Goal: Transaction & Acquisition: Purchase product/service

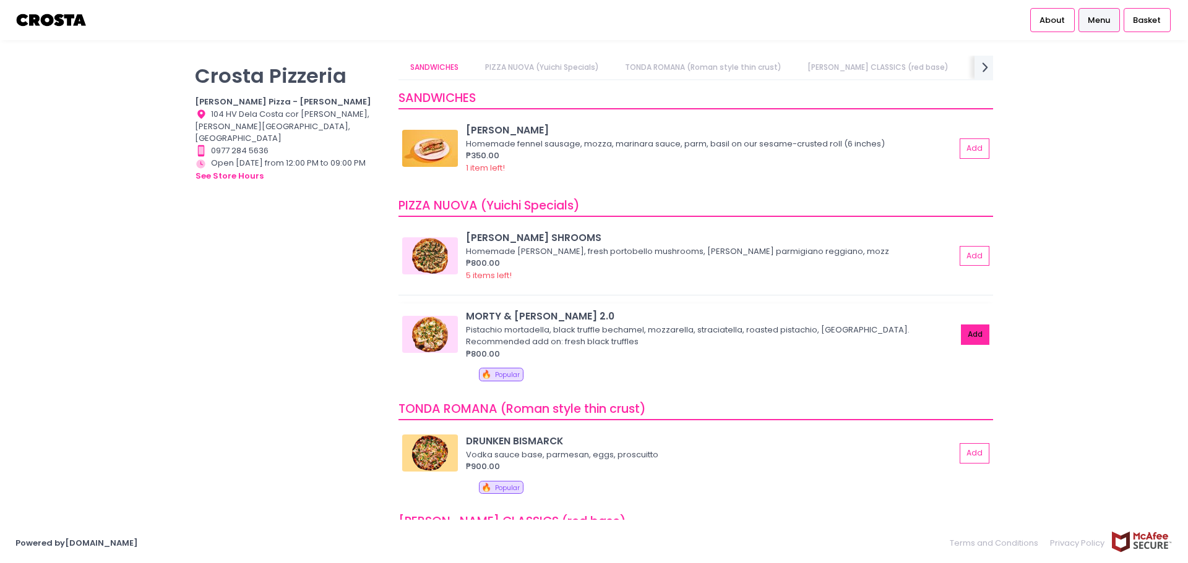
click at [966, 341] on button "Add" at bounding box center [975, 335] width 28 height 20
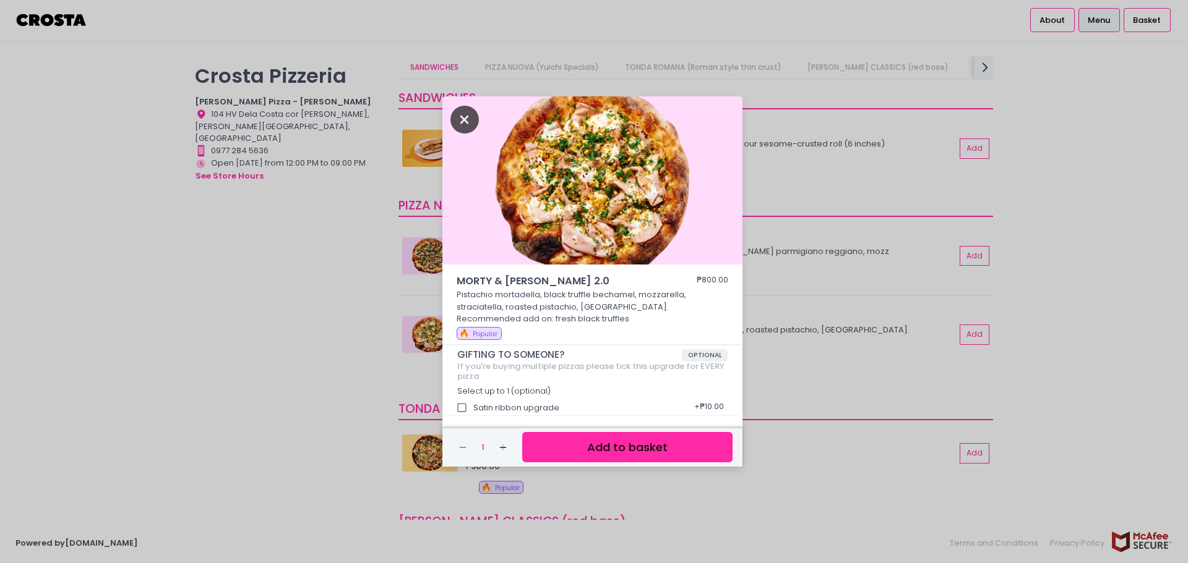
click at [460, 122] on icon "Close" at bounding box center [464, 120] width 28 height 28
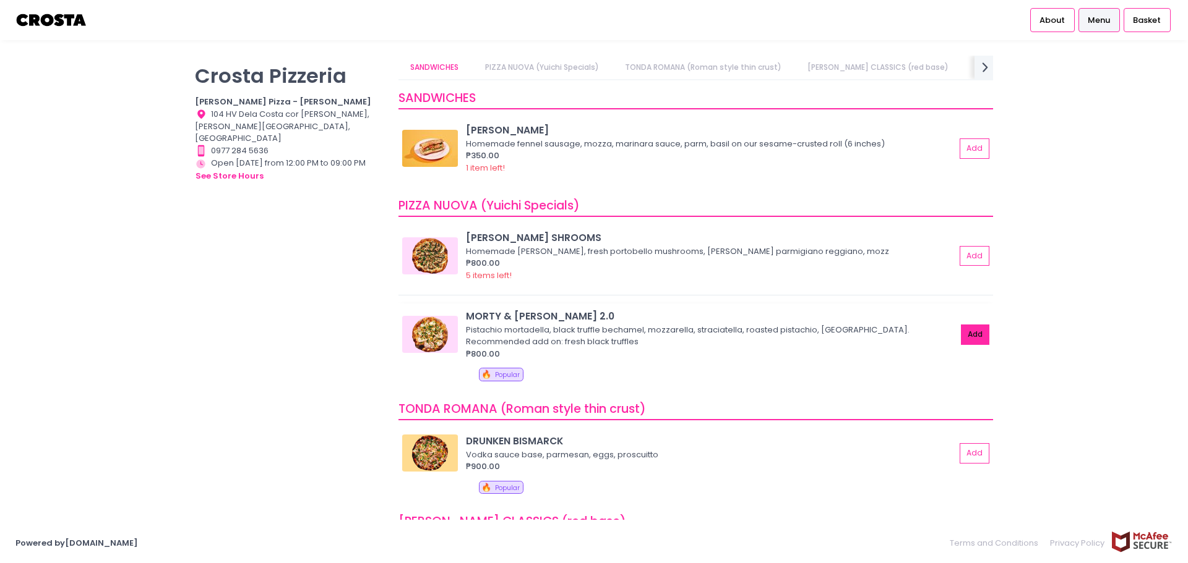
click at [961, 332] on button "Add" at bounding box center [975, 335] width 28 height 20
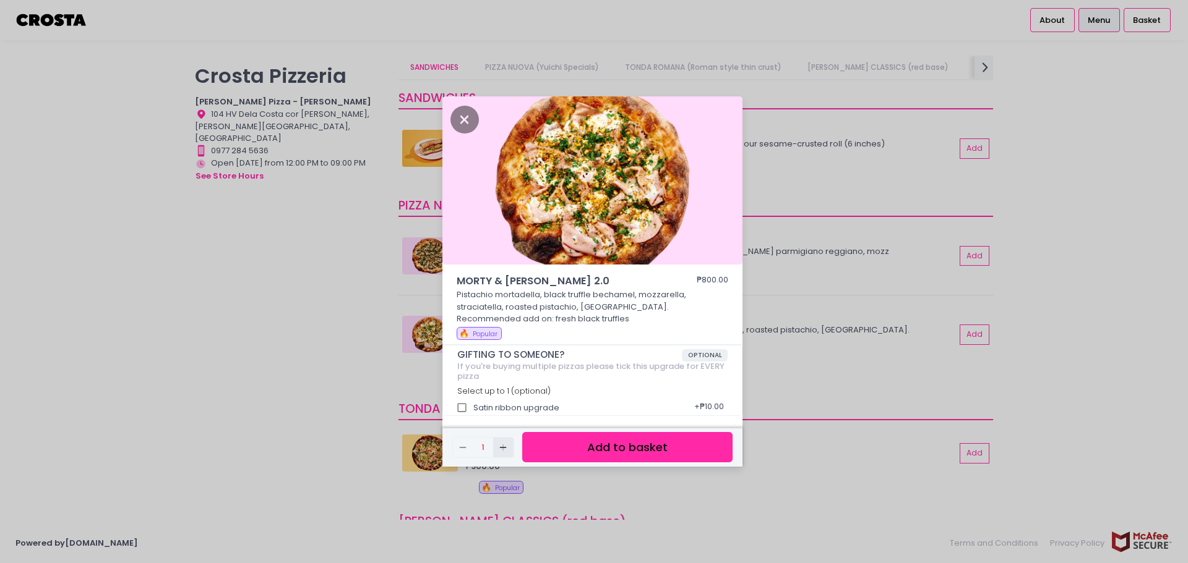
click at [507, 441] on button "Add Created with Sketch." at bounding box center [503, 448] width 20 height 20
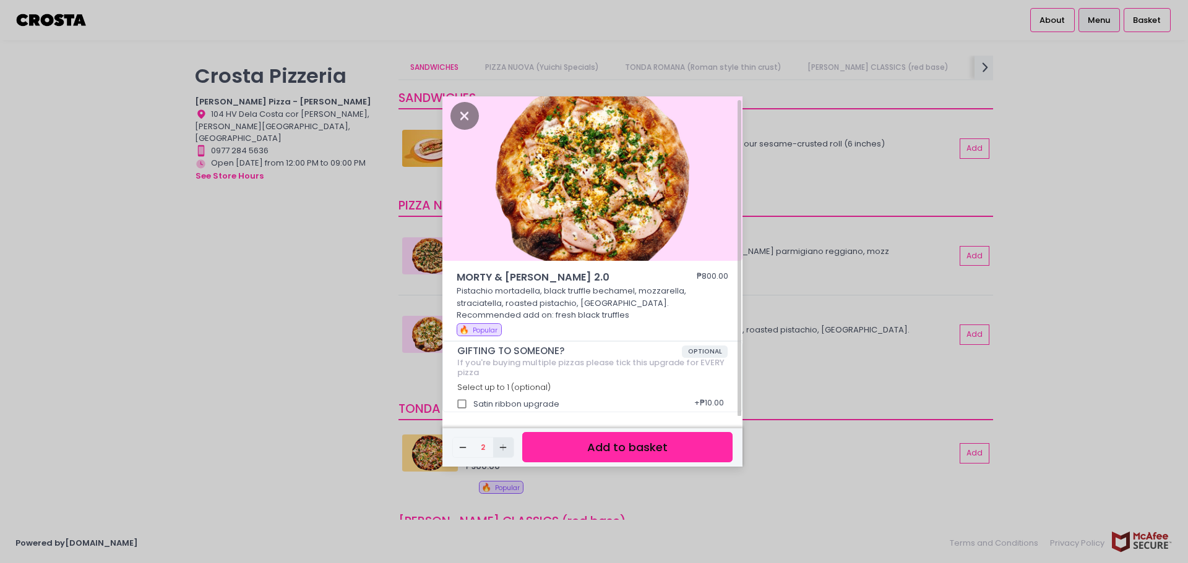
scroll to position [4, 0]
click at [664, 450] on button "Add to basket" at bounding box center [627, 447] width 210 height 30
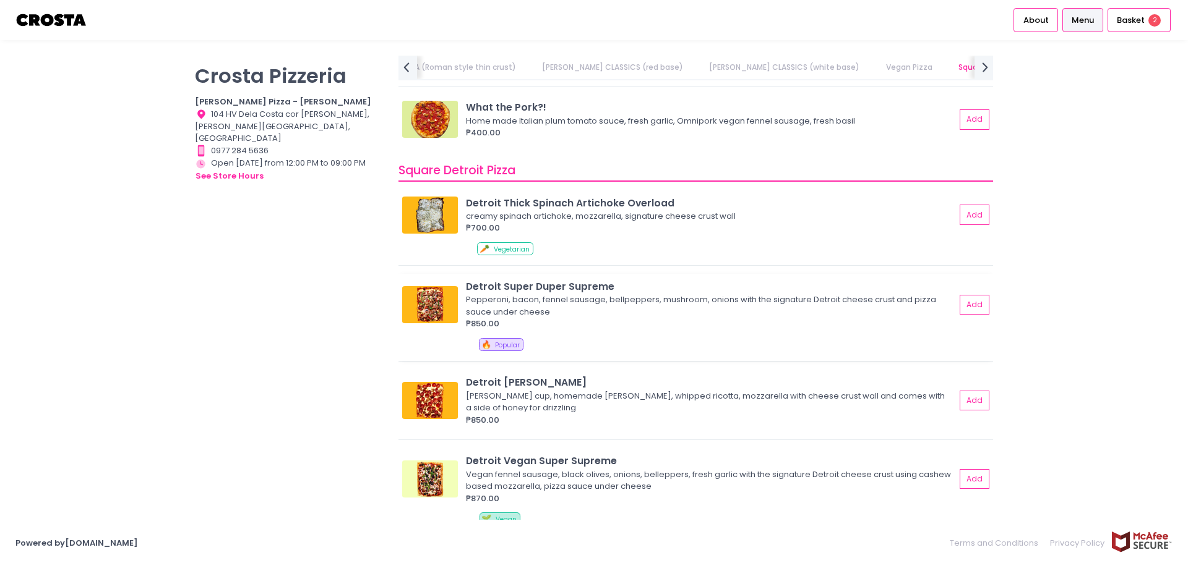
scroll to position [1237, 0]
click at [970, 402] on button "Add" at bounding box center [975, 400] width 28 height 20
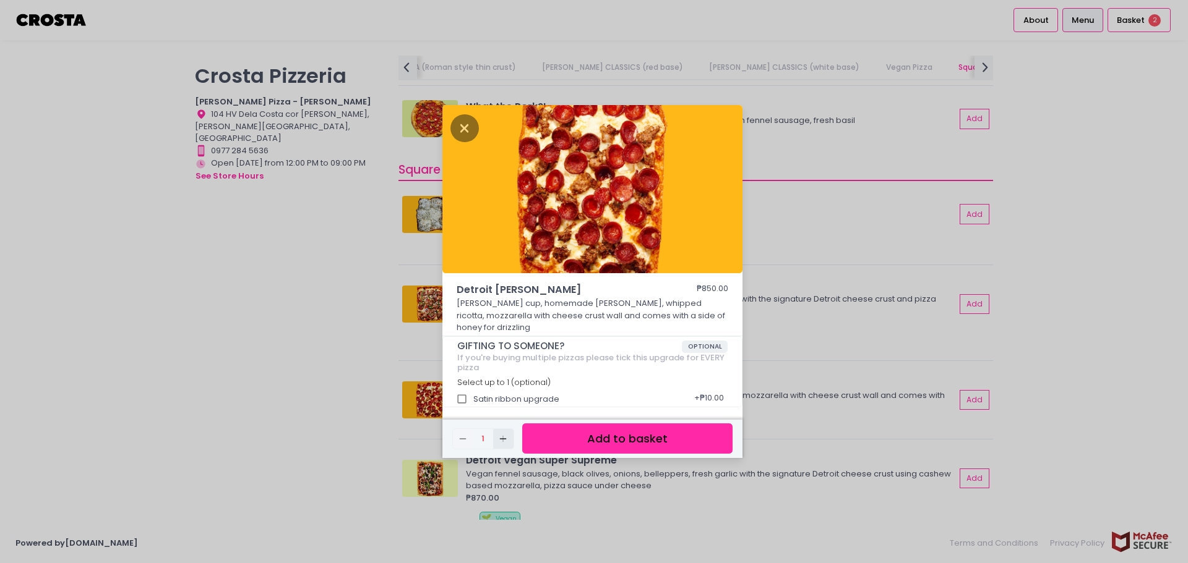
click at [505, 436] on icon "Add Created with Sketch." at bounding box center [503, 439] width 10 height 10
click at [621, 431] on button "Add to basket" at bounding box center [627, 439] width 210 height 30
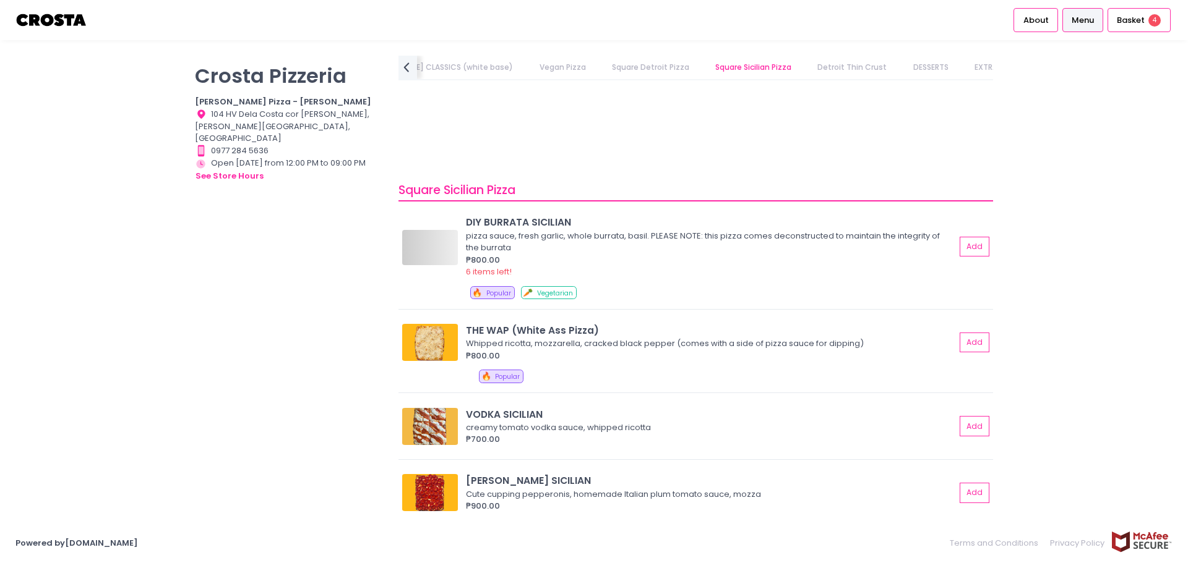
scroll to position [1476, 0]
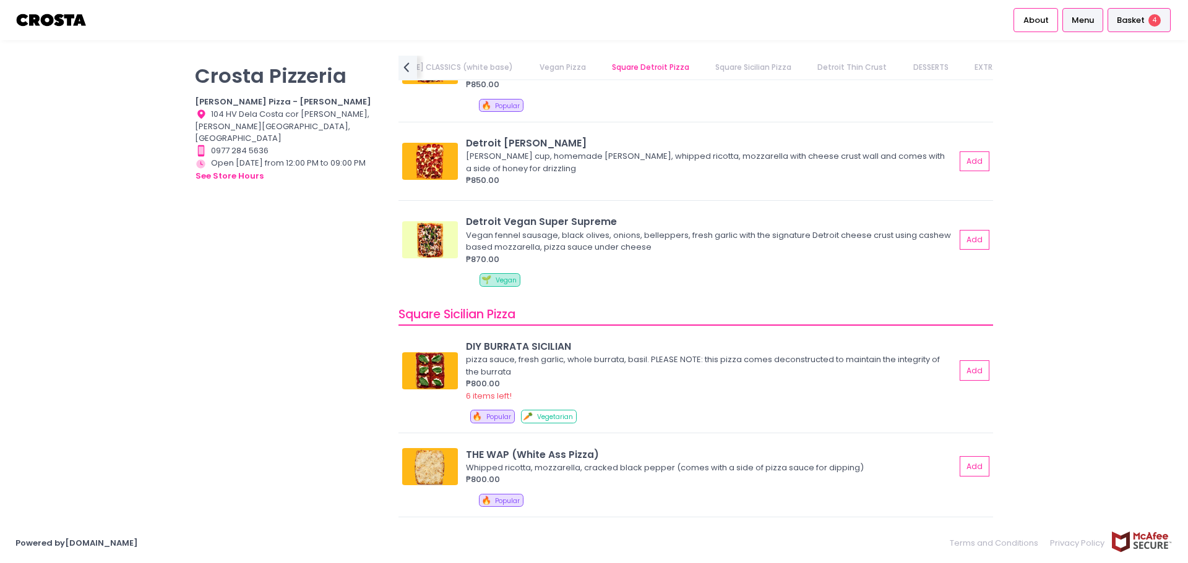
click at [1135, 17] on span "Basket" at bounding box center [1130, 20] width 28 height 12
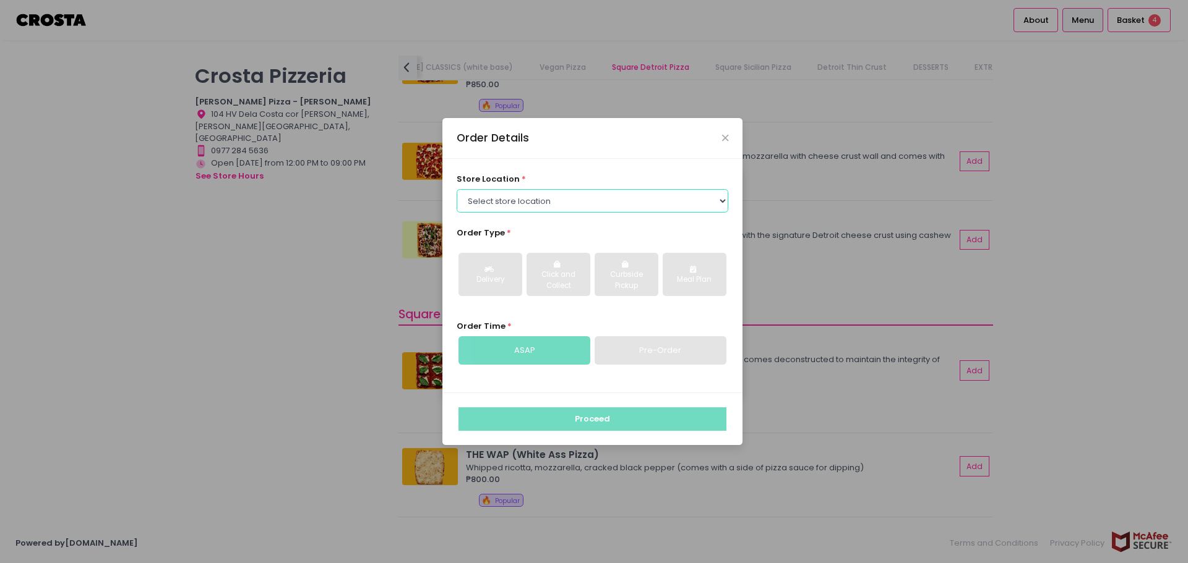
click at [528, 197] on select "Select store location Crosta Pizza - Salcedo Crosta Pizza - San Juan" at bounding box center [592, 201] width 272 height 24
select select "5fabb2e53664a8677beaeb89"
click at [456, 189] on select "Select store location Crosta Pizza - Salcedo Crosta Pizza - San Juan" at bounding box center [592, 201] width 272 height 24
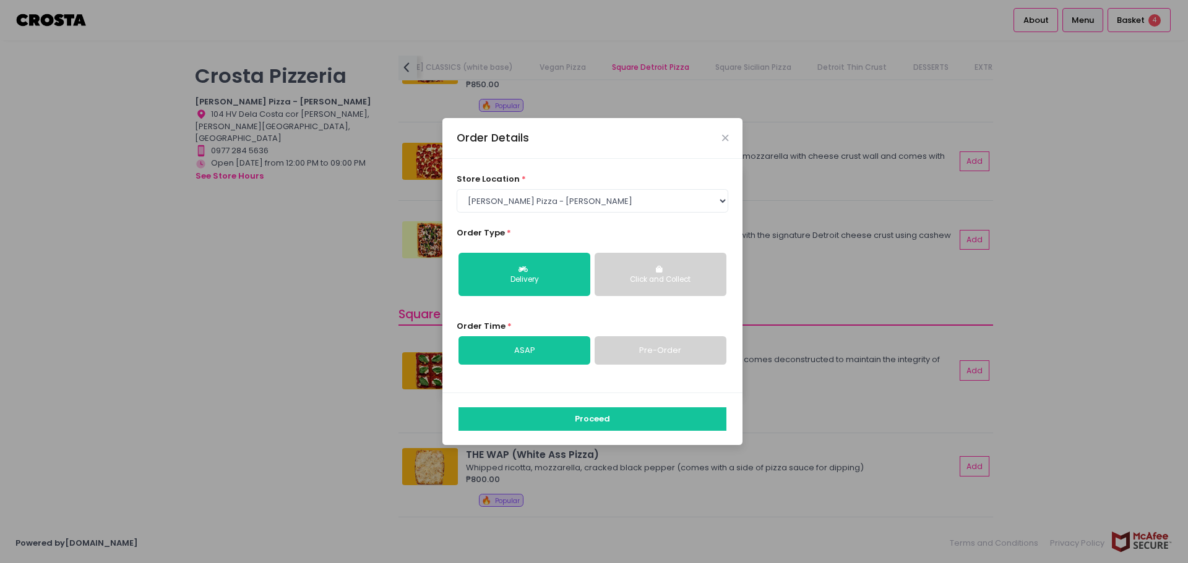
click at [620, 356] on link "Pre-Order" at bounding box center [660, 350] width 132 height 28
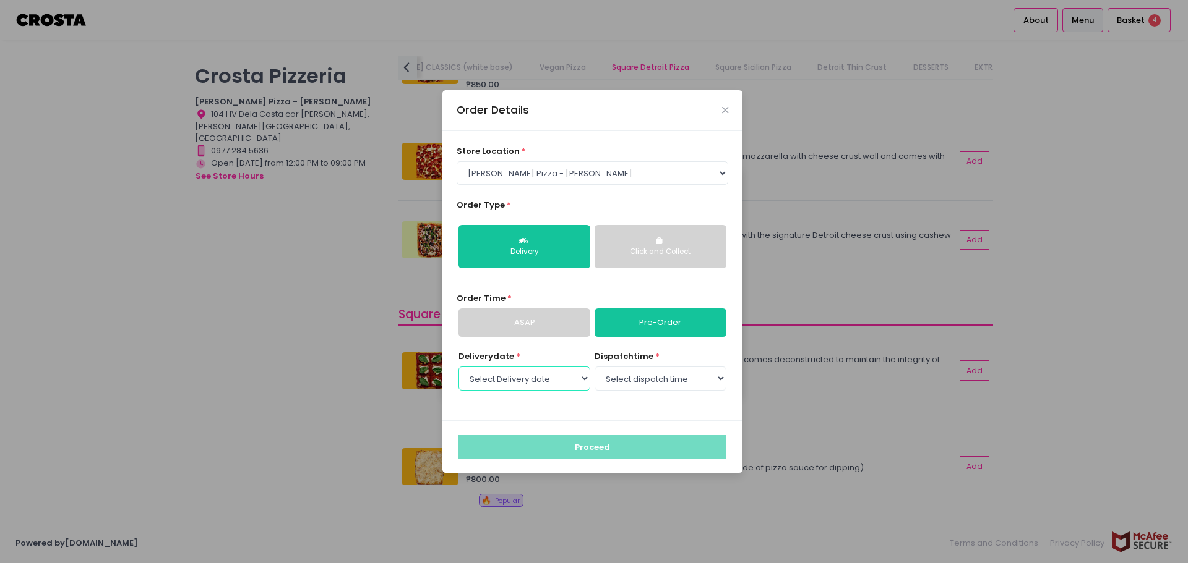
click at [560, 377] on select "Select Delivery date [DATE] [DATE] [DATE]" at bounding box center [524, 379] width 132 height 24
select select "[DATE]"
click at [458, 367] on select "Select Delivery date [DATE] [DATE] [DATE]" at bounding box center [524, 379] width 132 height 24
click at [536, 375] on select "Select Delivery date [DATE] [DATE] [DATE]" at bounding box center [524, 379] width 132 height 24
click at [458, 367] on select "Select Delivery date [DATE] [DATE] [DATE]" at bounding box center [524, 379] width 132 height 24
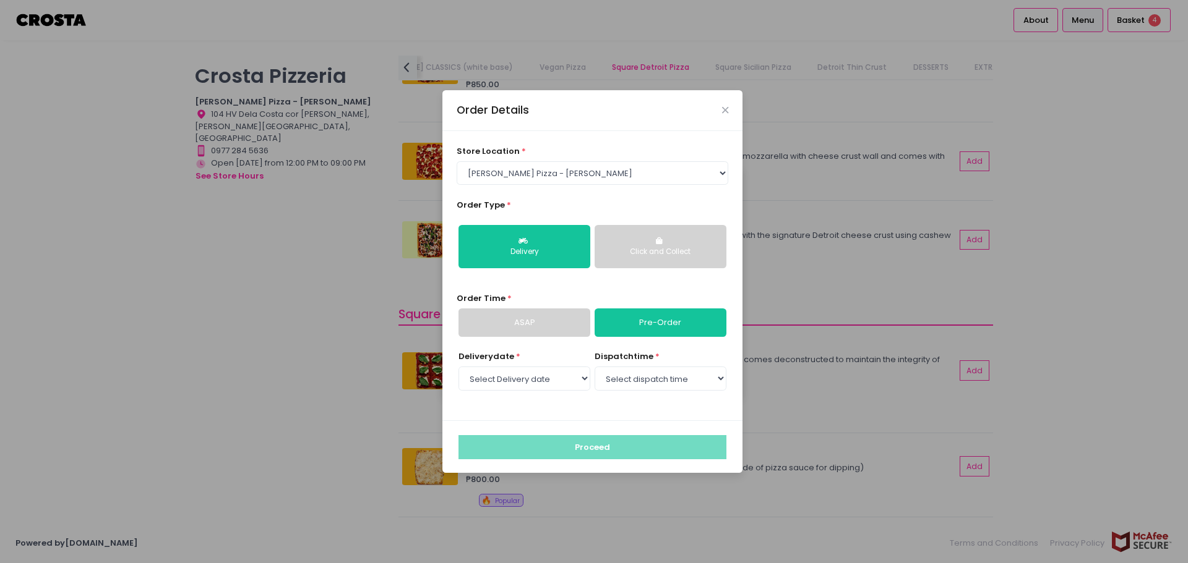
click at [634, 364] on div "dispatch time * Select dispatch time 12:00 PM - 12:30 PM 12:30 PM - 01:00 PM 01…" at bounding box center [660, 372] width 132 height 42
click at [643, 379] on select "Select dispatch time 12:00 PM - 12:30 PM 12:30 PM - 01:00 PM 01:00 PM - 01:30 P…" at bounding box center [660, 379] width 132 height 24
select select "15:00"
click at [594, 367] on select "Select dispatch time 12:00 PM - 12:30 PM 12:30 PM - 01:00 PM 01:00 PM - 01:30 P…" at bounding box center [660, 379] width 132 height 24
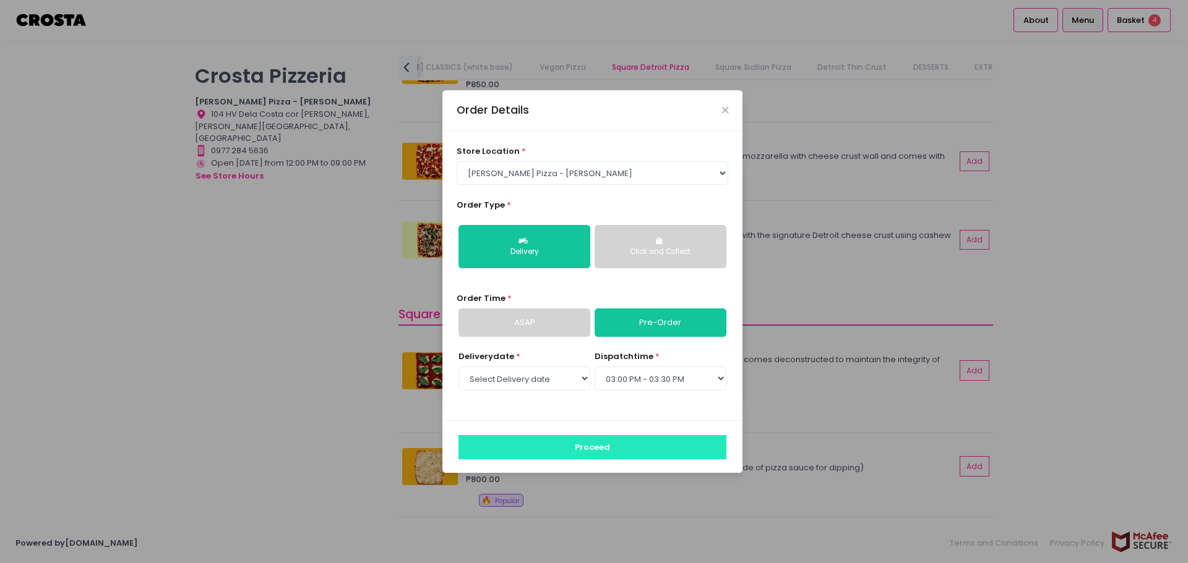
click at [600, 440] on button "Proceed" at bounding box center [592, 447] width 268 height 24
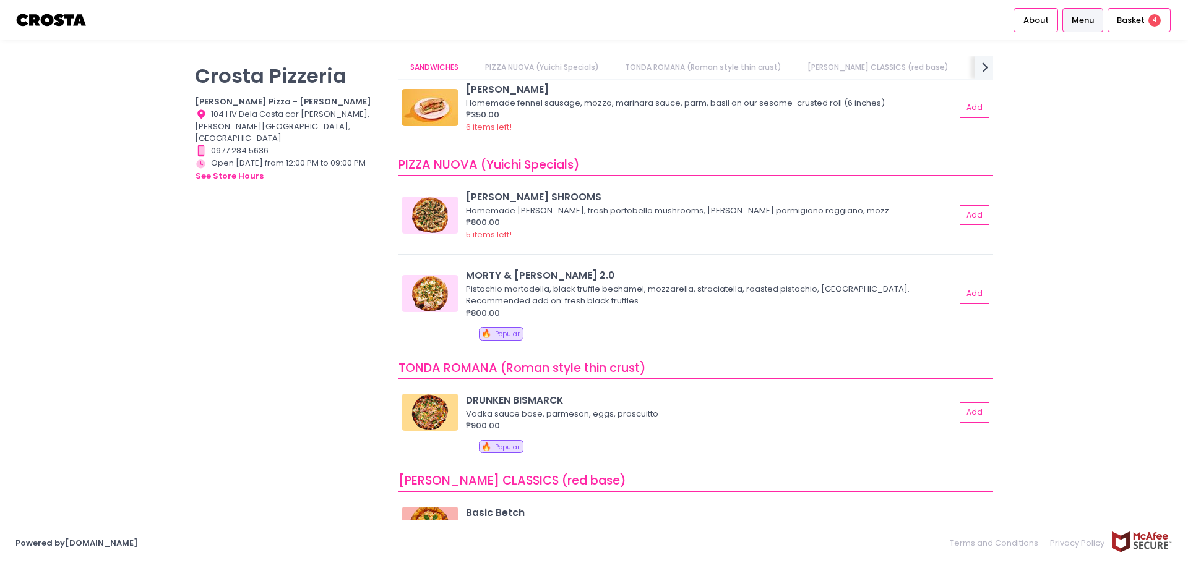
scroll to position [62, 0]
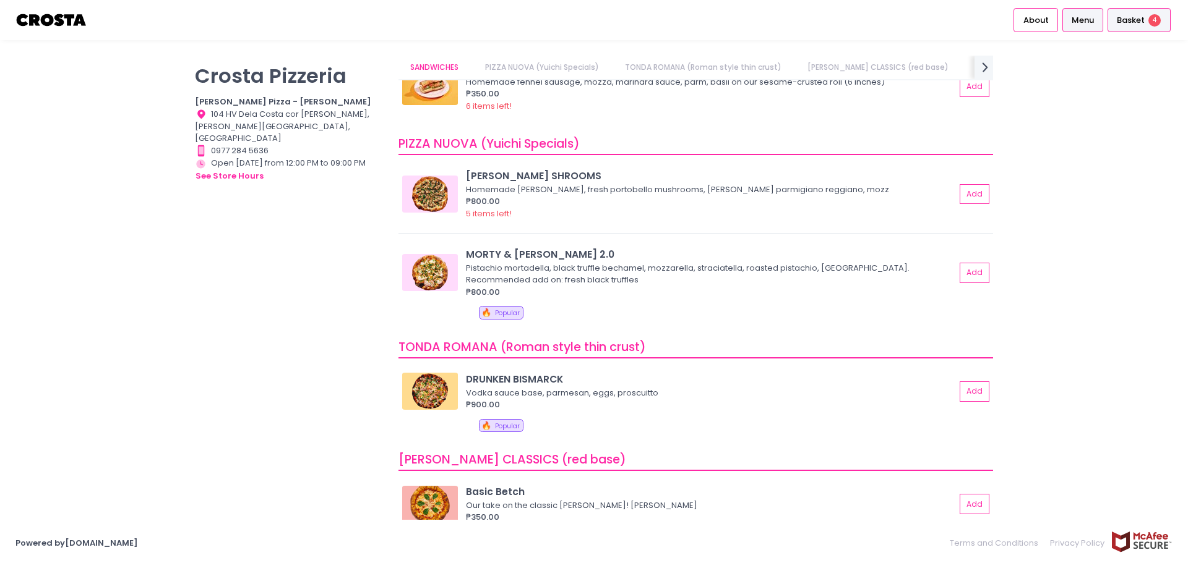
click at [1124, 17] on span "Basket" at bounding box center [1130, 20] width 28 height 12
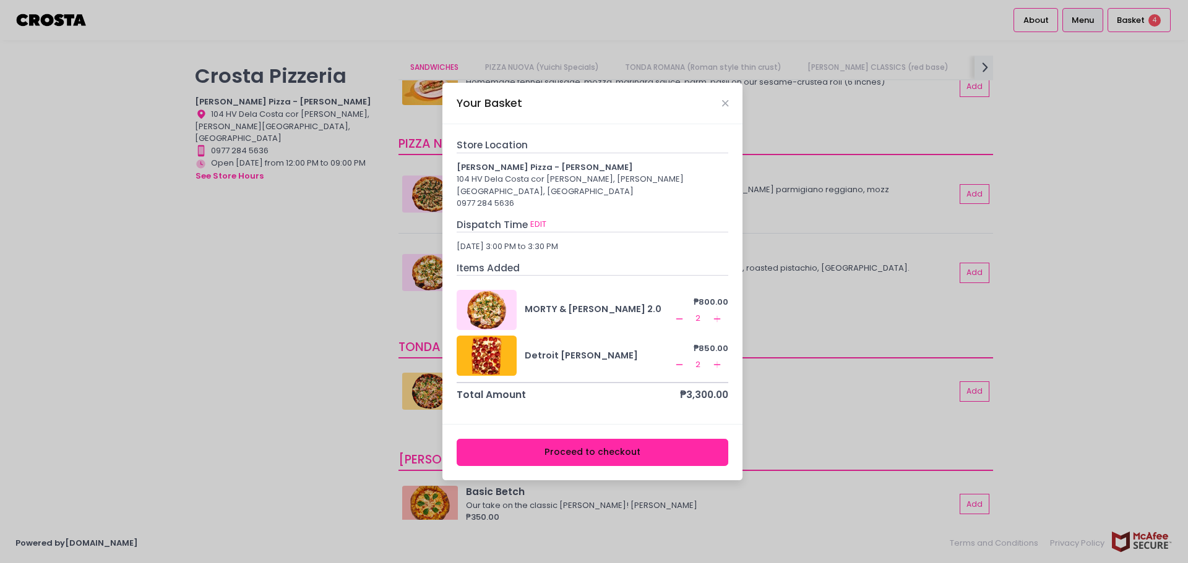
click at [526, 218] on div "Dispatch Time EDIT" at bounding box center [592, 225] width 272 height 15
click at [532, 218] on button "EDIT" at bounding box center [537, 225] width 17 height 14
select select "5fabb2e53664a8677beaeb89"
select select "[DATE]"
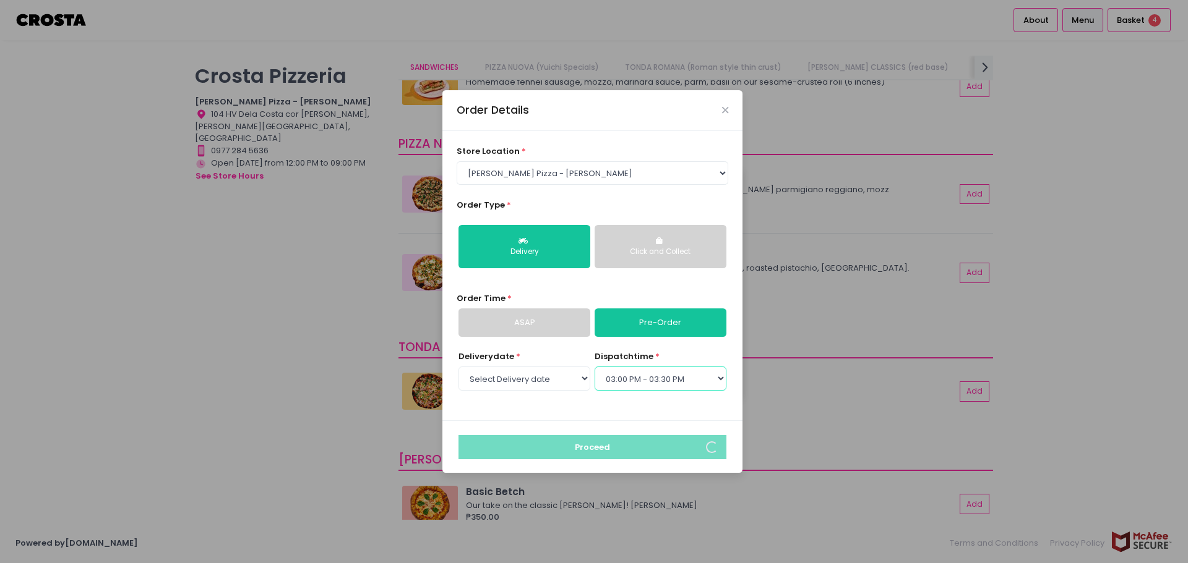
click at [672, 381] on select "Select dispatch time 12:00 PM - 12:30 PM 12:30 PM - 01:00 PM 01:00 PM - 01:30 P…" at bounding box center [660, 379] width 132 height 24
select select "14:00"
click at [594, 367] on select "Select dispatch time 12:00 PM - 12:30 PM 12:30 PM - 01:00 PM 01:00 PM - 01:30 P…" at bounding box center [660, 379] width 132 height 24
click at [304, 445] on div "Order Details store location * Select store location Crosta Pizza - Salcedo Cro…" at bounding box center [594, 281] width 1188 height 563
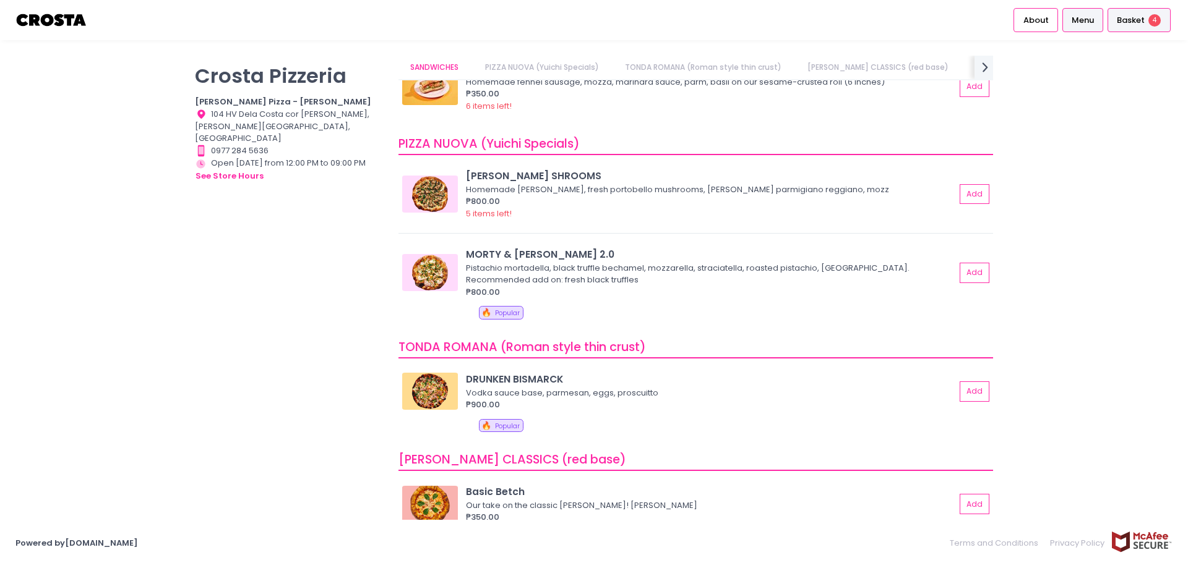
click at [1126, 18] on span "Basket" at bounding box center [1130, 20] width 28 height 12
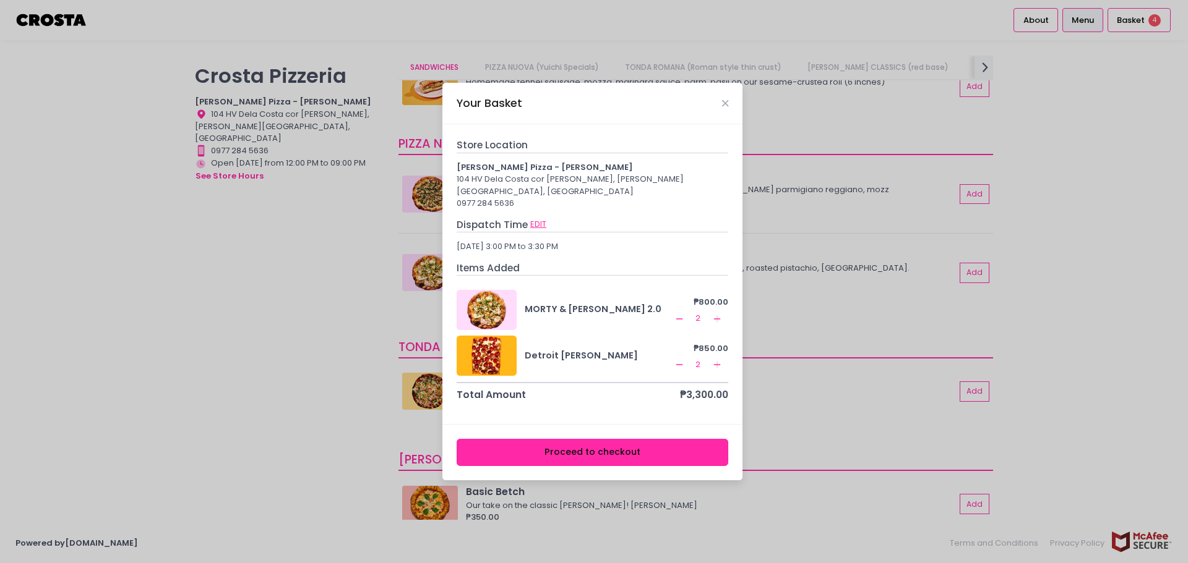
click at [538, 224] on button "EDIT" at bounding box center [537, 225] width 17 height 14
select select "5fabb2e53664a8677beaeb89"
select select "[DATE]"
select select "14:00"
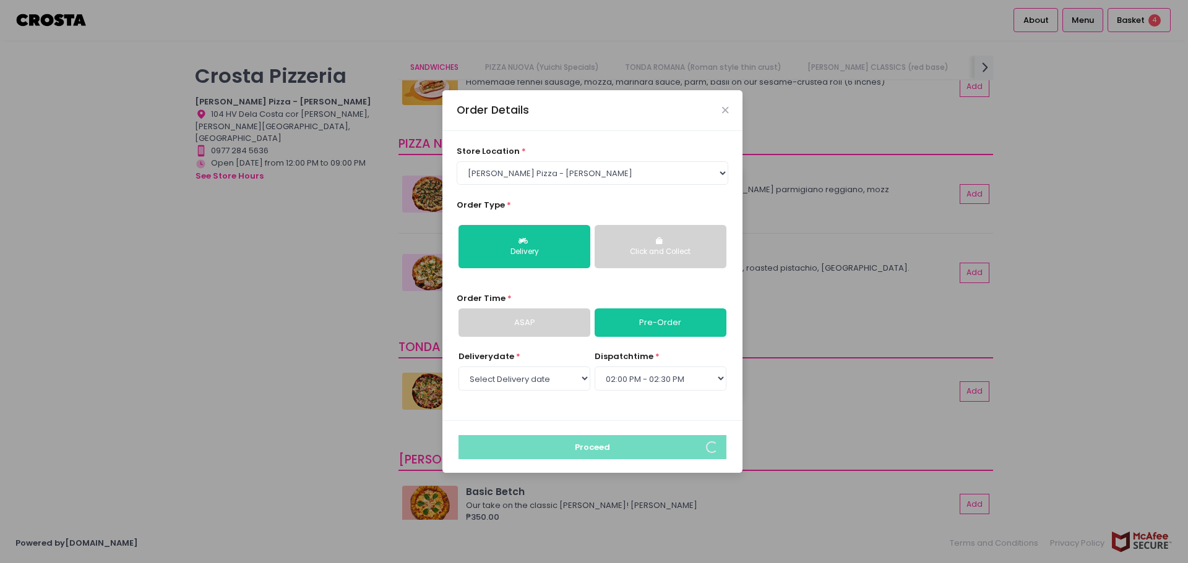
click at [538, 225] on button "Delivery" at bounding box center [524, 246] width 132 height 43
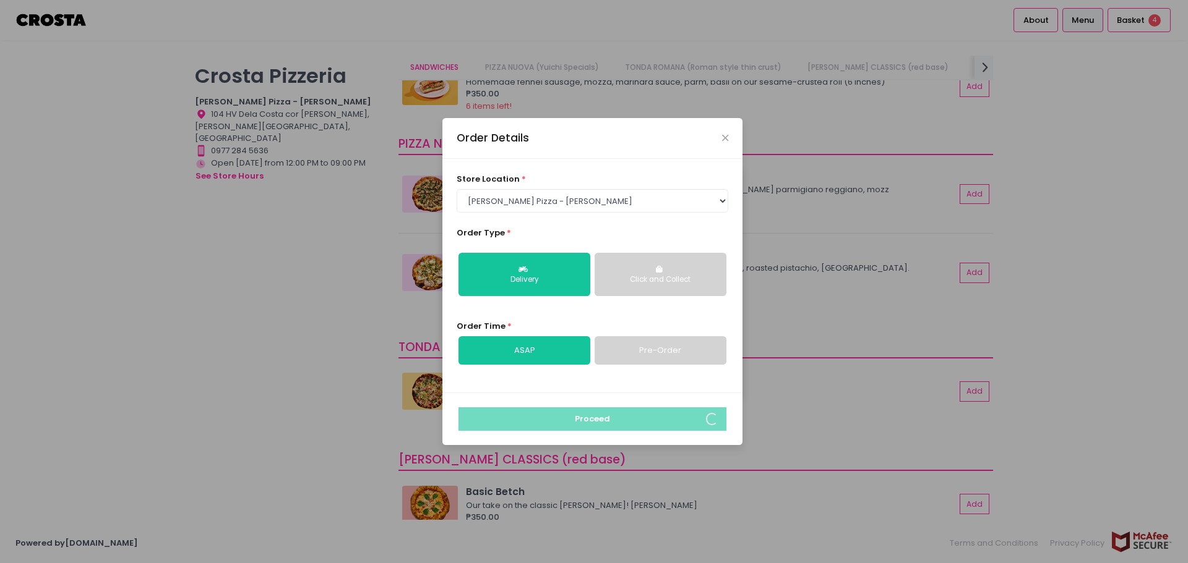
click at [634, 350] on link "Pre-Order" at bounding box center [660, 350] width 132 height 28
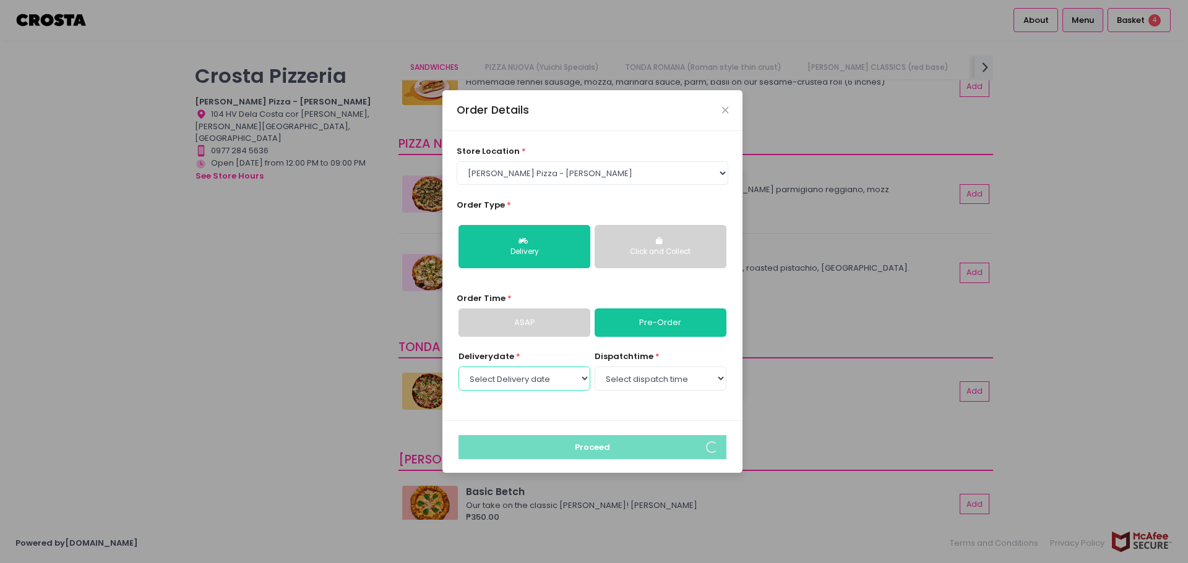
click at [550, 388] on select "Select Delivery date [DATE] [DATE] [DATE]" at bounding box center [524, 379] width 132 height 24
select select "[DATE]"
click at [458, 367] on select "Select Delivery date [DATE] [DATE] [DATE]" at bounding box center [524, 379] width 132 height 24
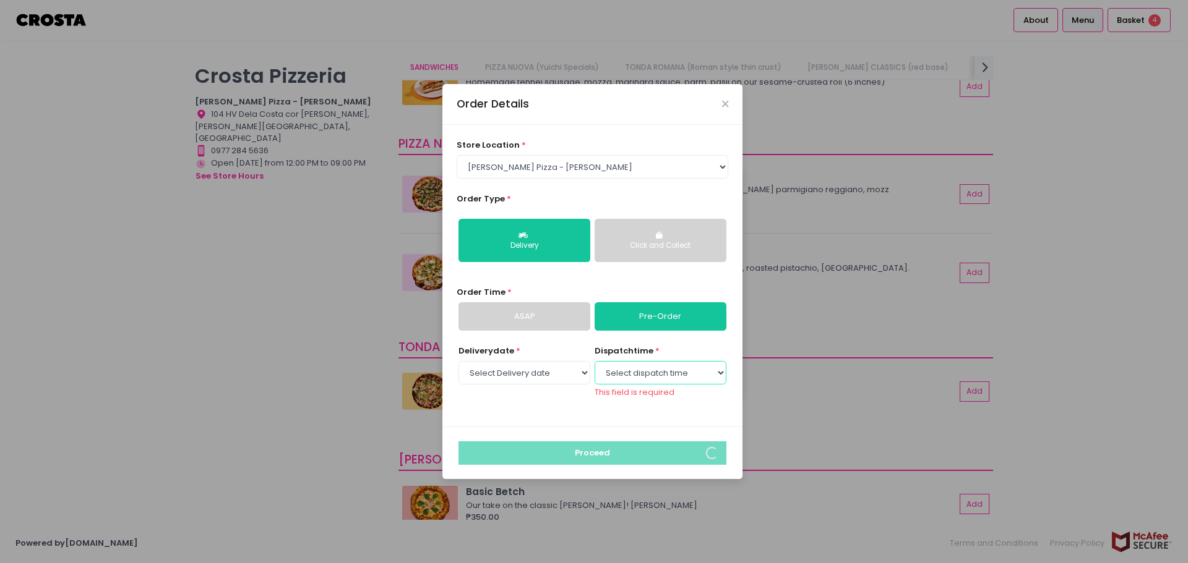
drag, startPoint x: 630, startPoint y: 402, endPoint x: 643, endPoint y: 374, distance: 31.0
click at [643, 374] on select "Select dispatch time 12:00 PM - 12:30 PM 12:30 PM - 01:00 PM 01:00 PM - 01:30 P…" at bounding box center [660, 373] width 132 height 24
select select "14:00"
click at [594, 367] on select "Select dispatch time 12:00 PM - 12:30 PM 12:30 PM - 01:00 PM 01:00 PM - 01:30 P…" at bounding box center [660, 373] width 132 height 24
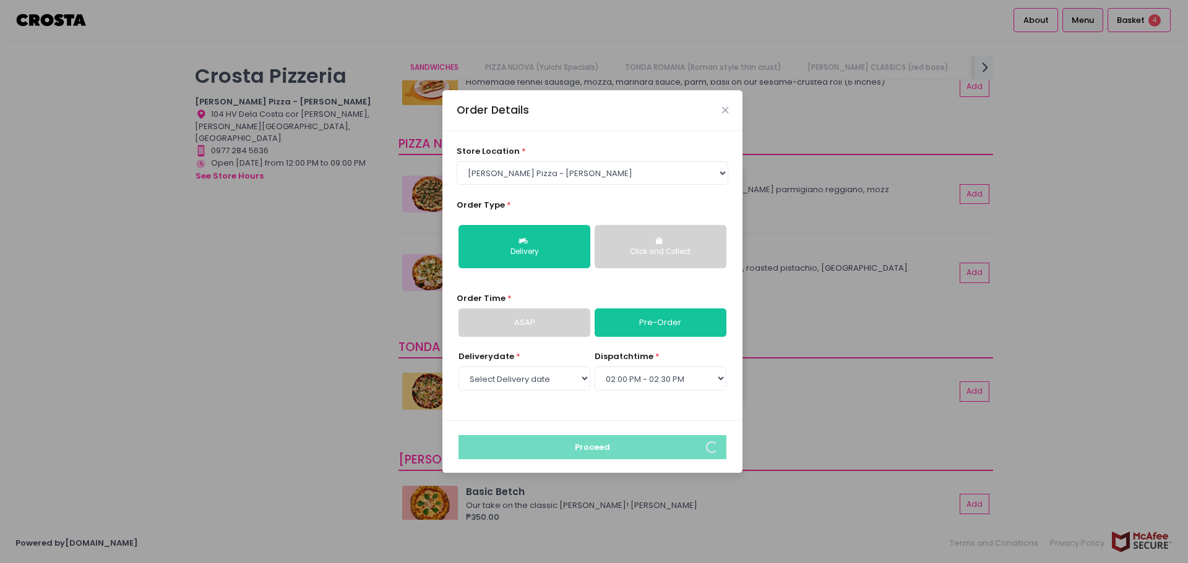
click at [719, 118] on div "Order Details" at bounding box center [592, 110] width 300 height 41
click at [727, 113] on icon "Close" at bounding box center [725, 110] width 6 height 9
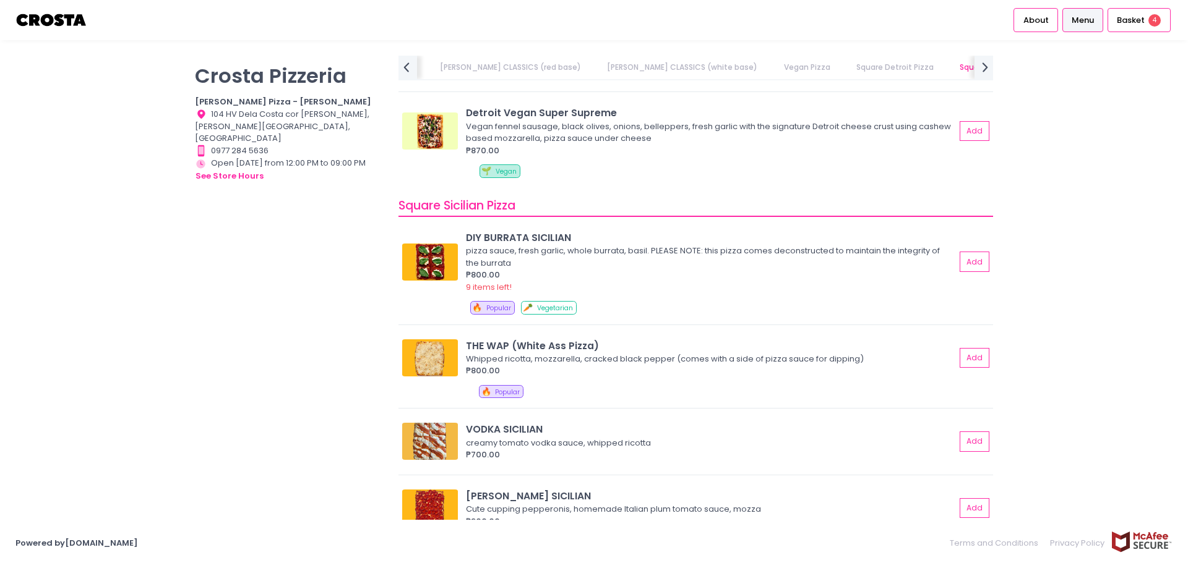
scroll to position [1608, 0]
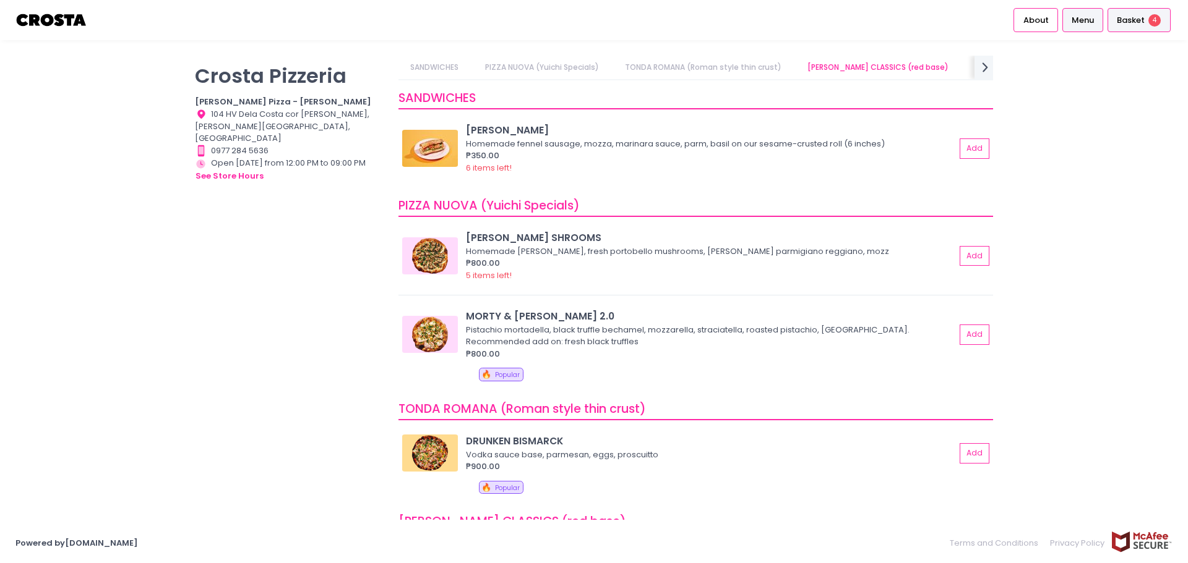
click at [1146, 17] on div "Basket 4" at bounding box center [1138, 20] width 63 height 24
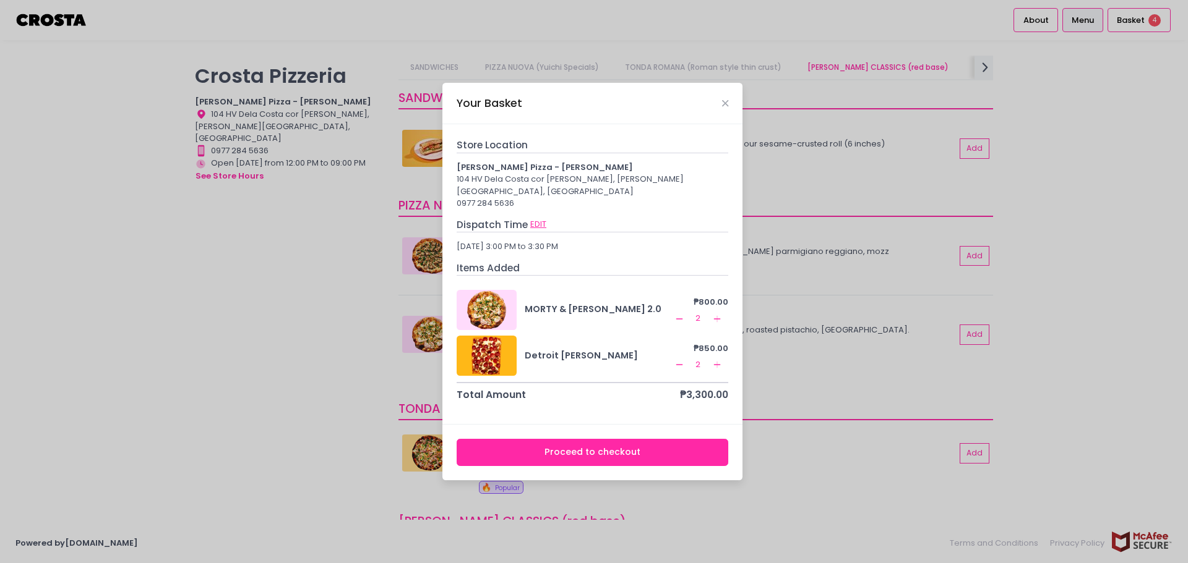
click at [536, 221] on button "EDIT" at bounding box center [537, 225] width 17 height 14
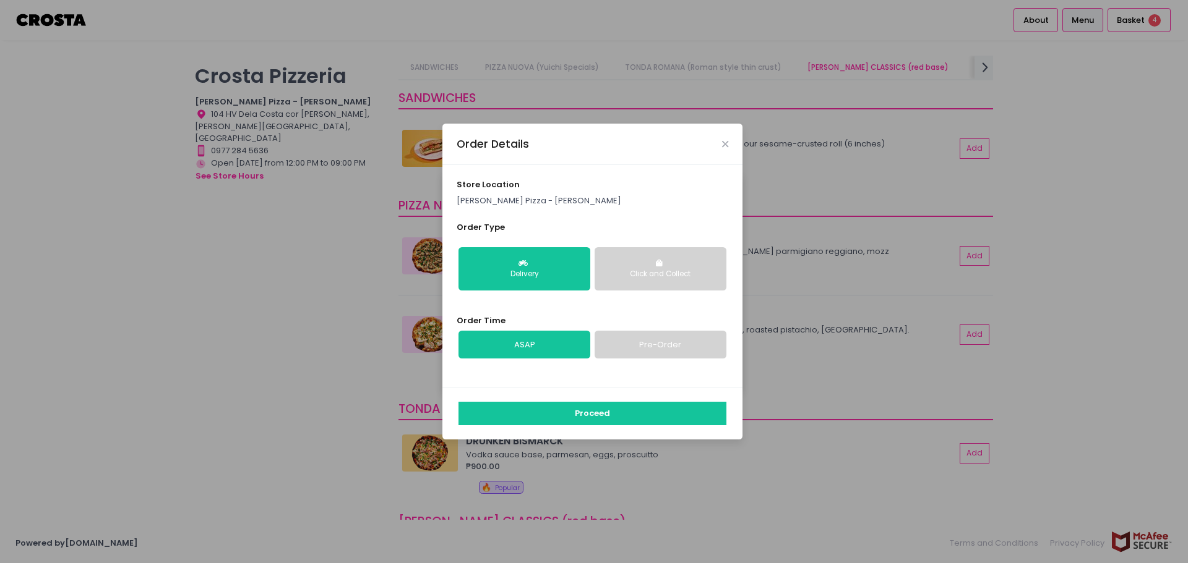
click at [636, 349] on link "Pre-Order" at bounding box center [660, 345] width 132 height 28
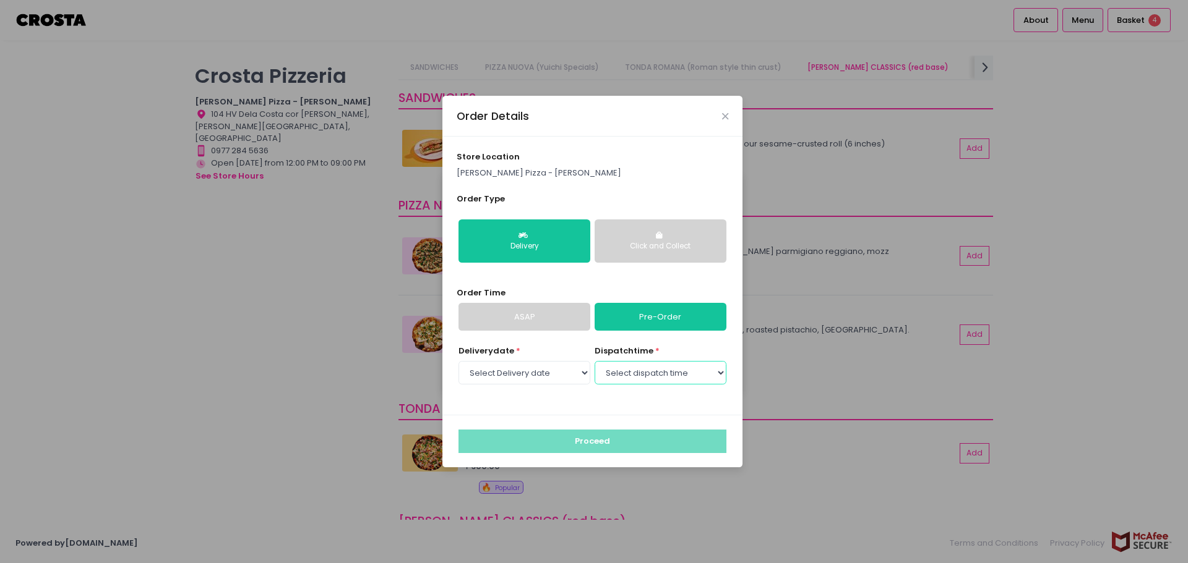
click at [628, 380] on select "Select dispatch time 07:00 PM - 07:30 PM 07:30 PM - 08:00 PM 08:00 PM - 08:30 P…" at bounding box center [660, 373] width 132 height 24
click at [563, 371] on select "Select Delivery date [DATE] [DATE] [DATE]" at bounding box center [524, 373] width 132 height 24
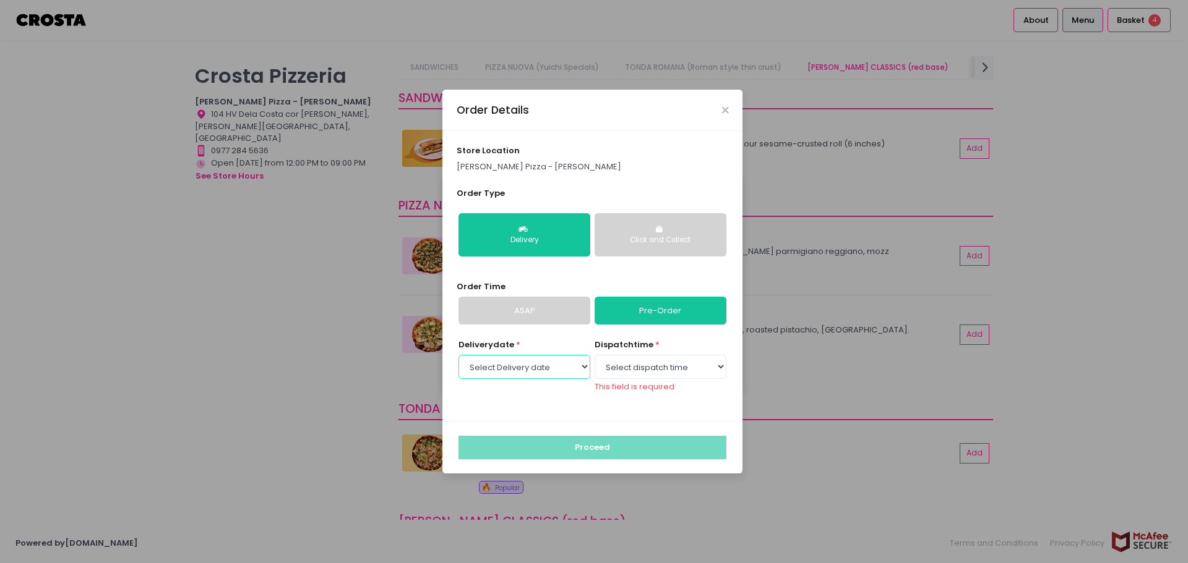
select select "[DATE]"
click at [458, 361] on select "Select Delivery date [DATE] [DATE] [DATE]" at bounding box center [524, 367] width 132 height 24
click at [646, 369] on select "Select dispatch time 12:00 PM - 12:30 PM 12:30 PM - 01:00 PM 01:00 PM - 01:30 P…" at bounding box center [660, 367] width 132 height 24
select select "14:00"
click at [594, 361] on select "Select dispatch time 12:00 PM - 12:30 PM 12:30 PM - 01:00 PM 01:00 PM - 01:30 P…" at bounding box center [660, 367] width 132 height 24
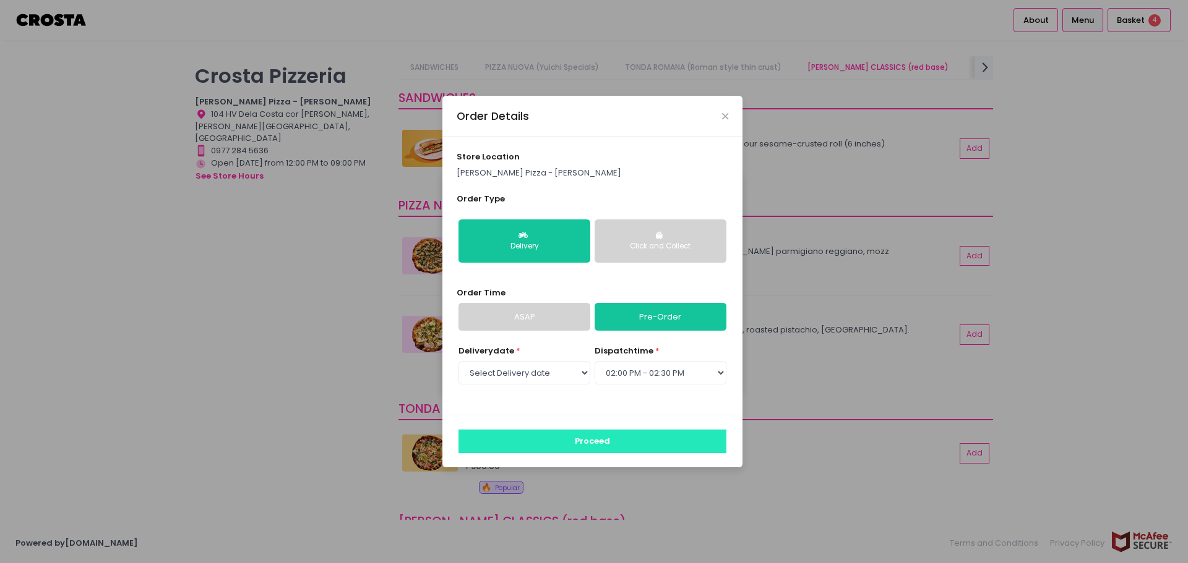
click at [591, 445] on button "Proceed" at bounding box center [592, 442] width 268 height 24
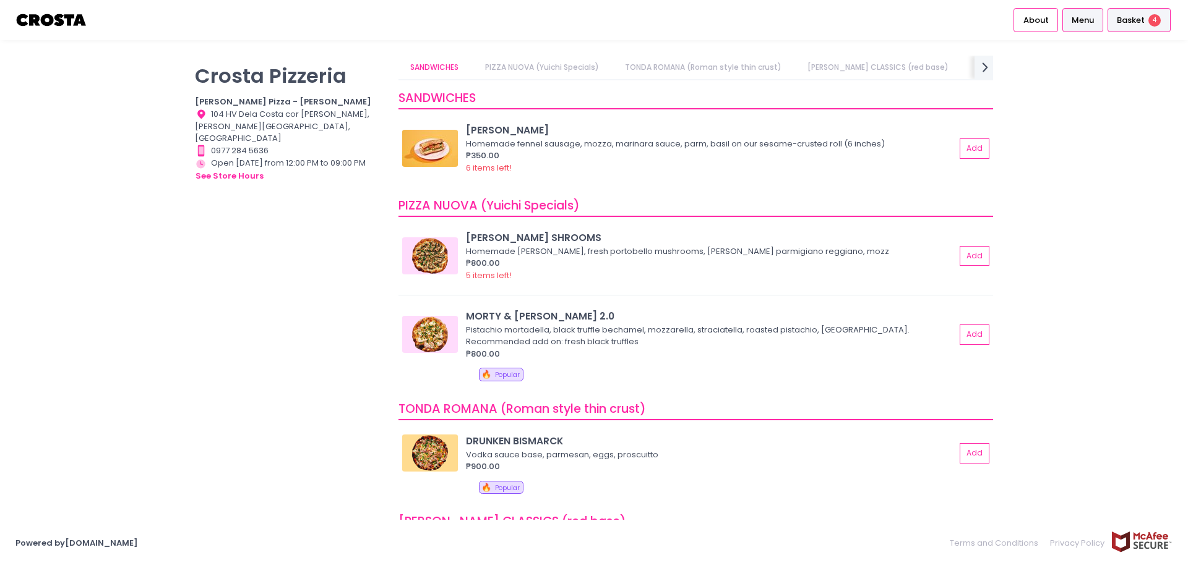
click at [1138, 17] on span "Basket" at bounding box center [1130, 20] width 28 height 12
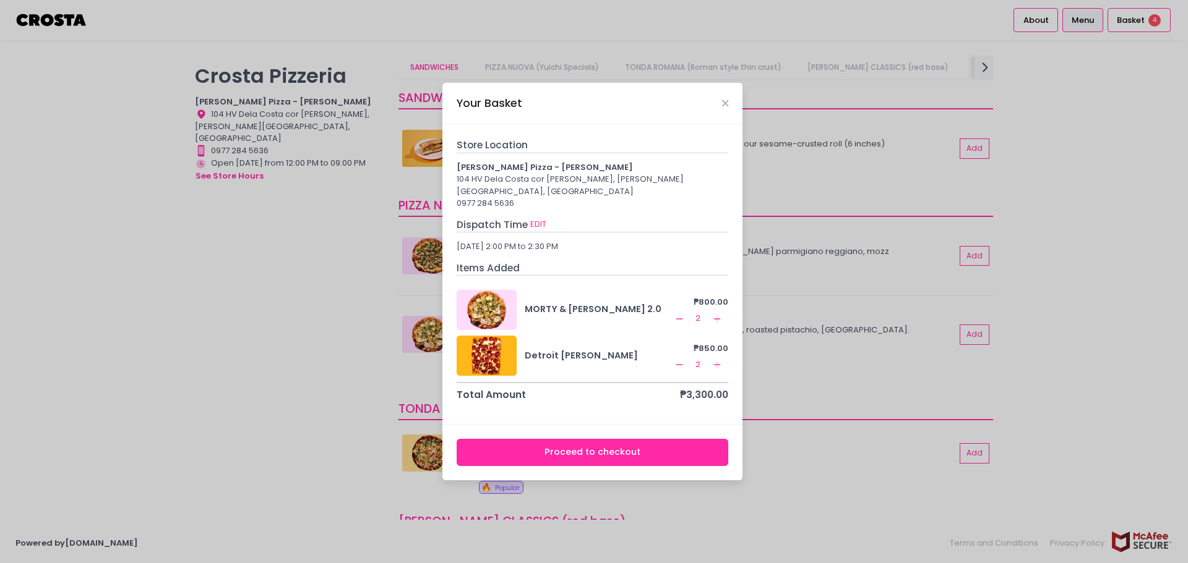
click at [572, 456] on button "Proceed to checkout" at bounding box center [592, 453] width 272 height 28
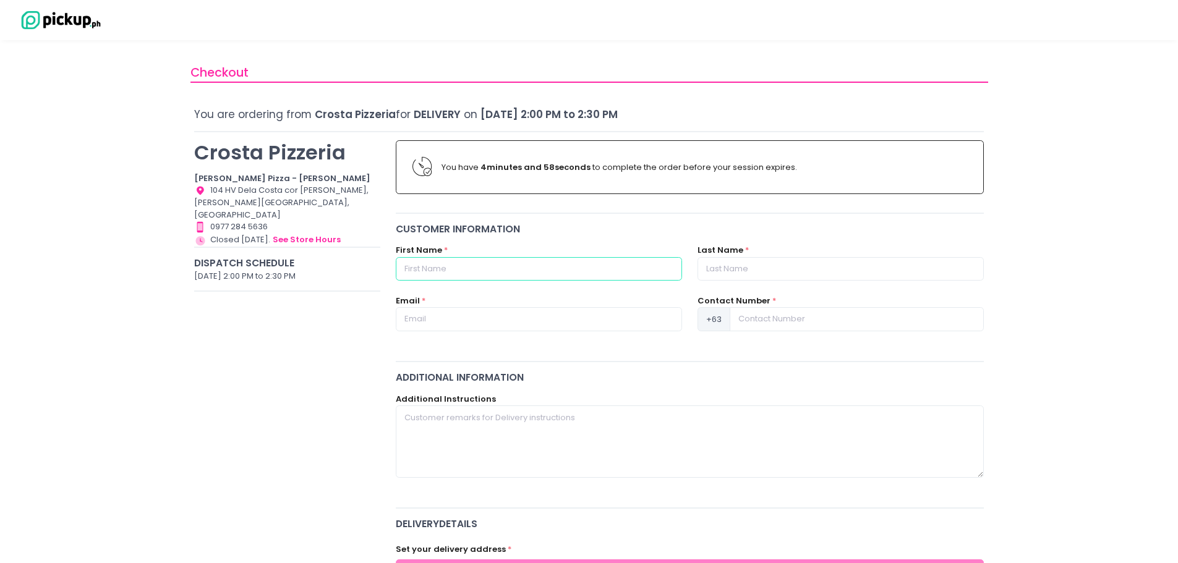
click at [447, 276] on input "text" at bounding box center [539, 269] width 286 height 24
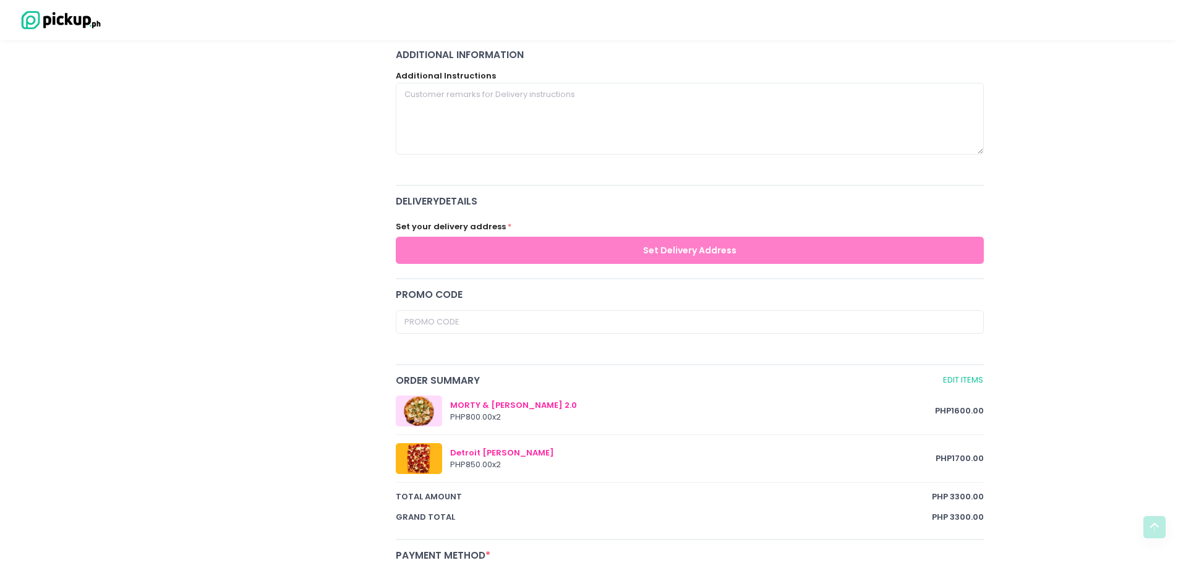
scroll to position [502, 0]
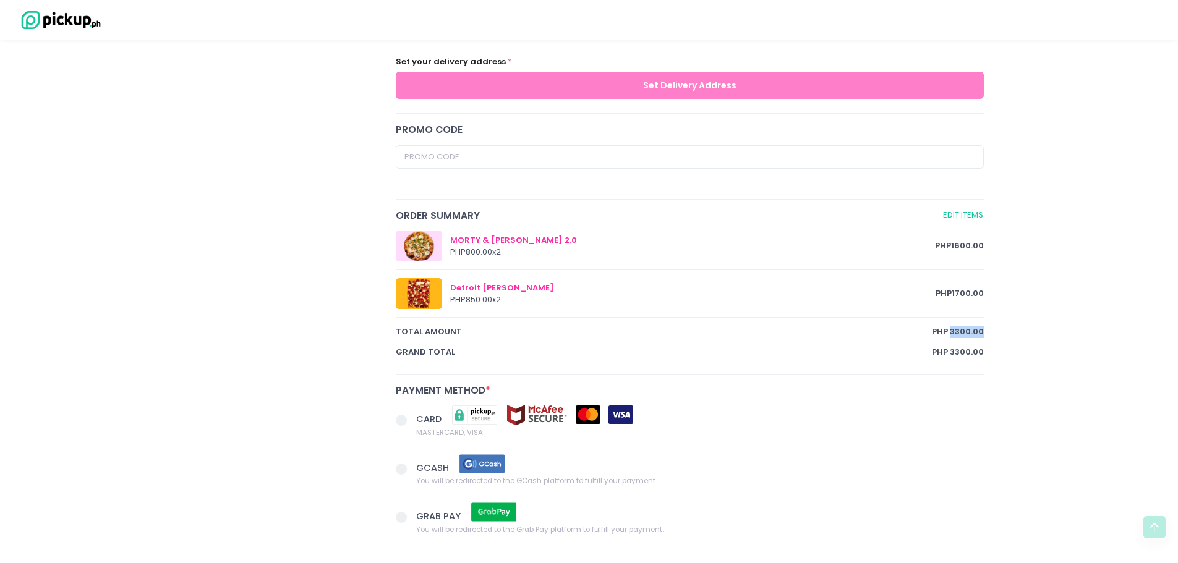
drag, startPoint x: 952, startPoint y: 332, endPoint x: 1018, endPoint y: 323, distance: 66.7
click at [1018, 323] on div "Checkout You are ordering from [PERSON_NAME] Pizzeria for Delivery on [DATE] 2:…" at bounding box center [589, 92] width 1178 height 1078
click at [302, 81] on div "[PERSON_NAME] Pizzeria [PERSON_NAME] Pizza - [PERSON_NAME] Location Created wit…" at bounding box center [288, 123] width 202 height 986
